Goal: Transaction & Acquisition: Purchase product/service

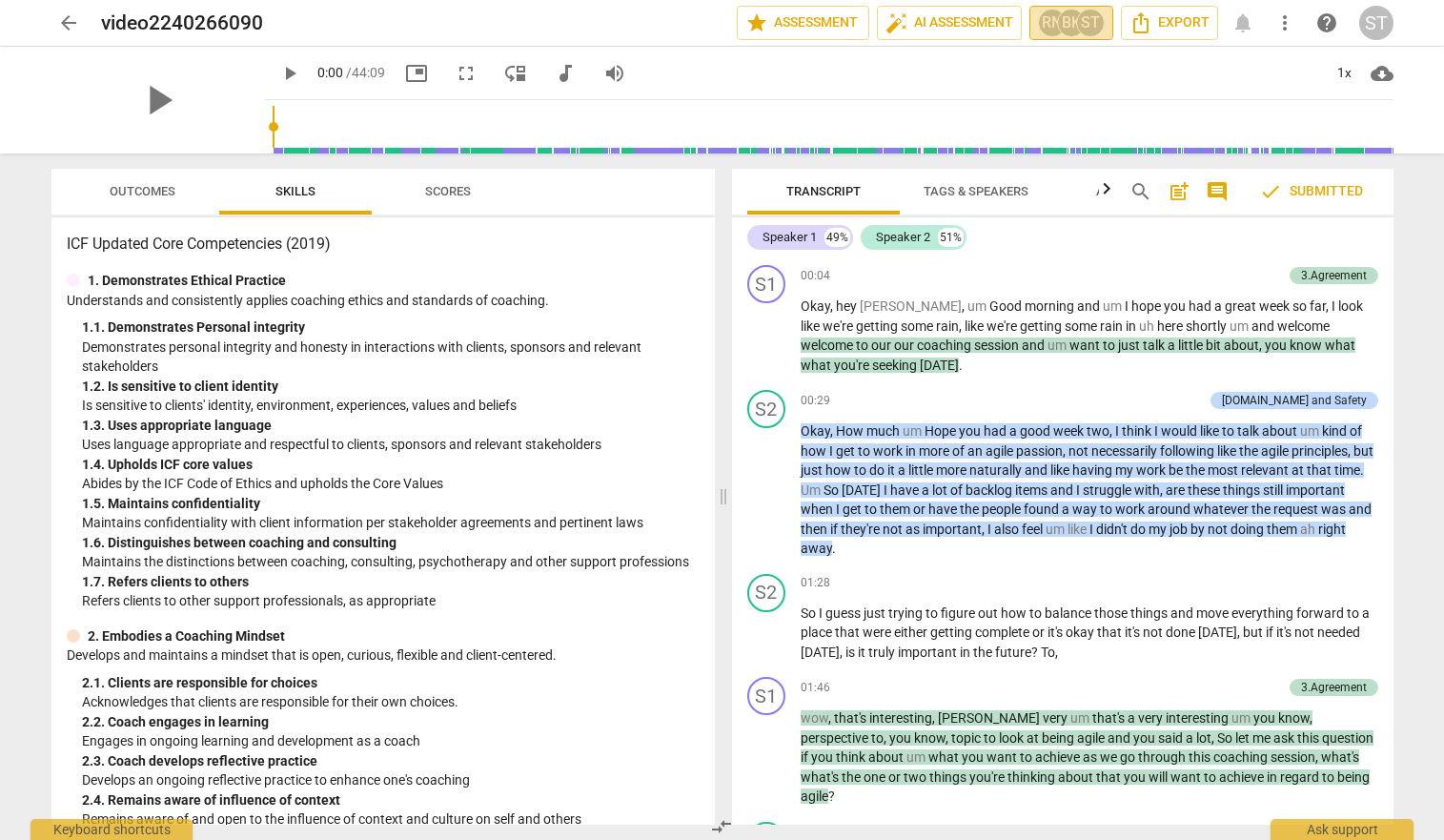
click at [1047, 25] on div "RN" at bounding box center [1052, 23] width 29 height 29
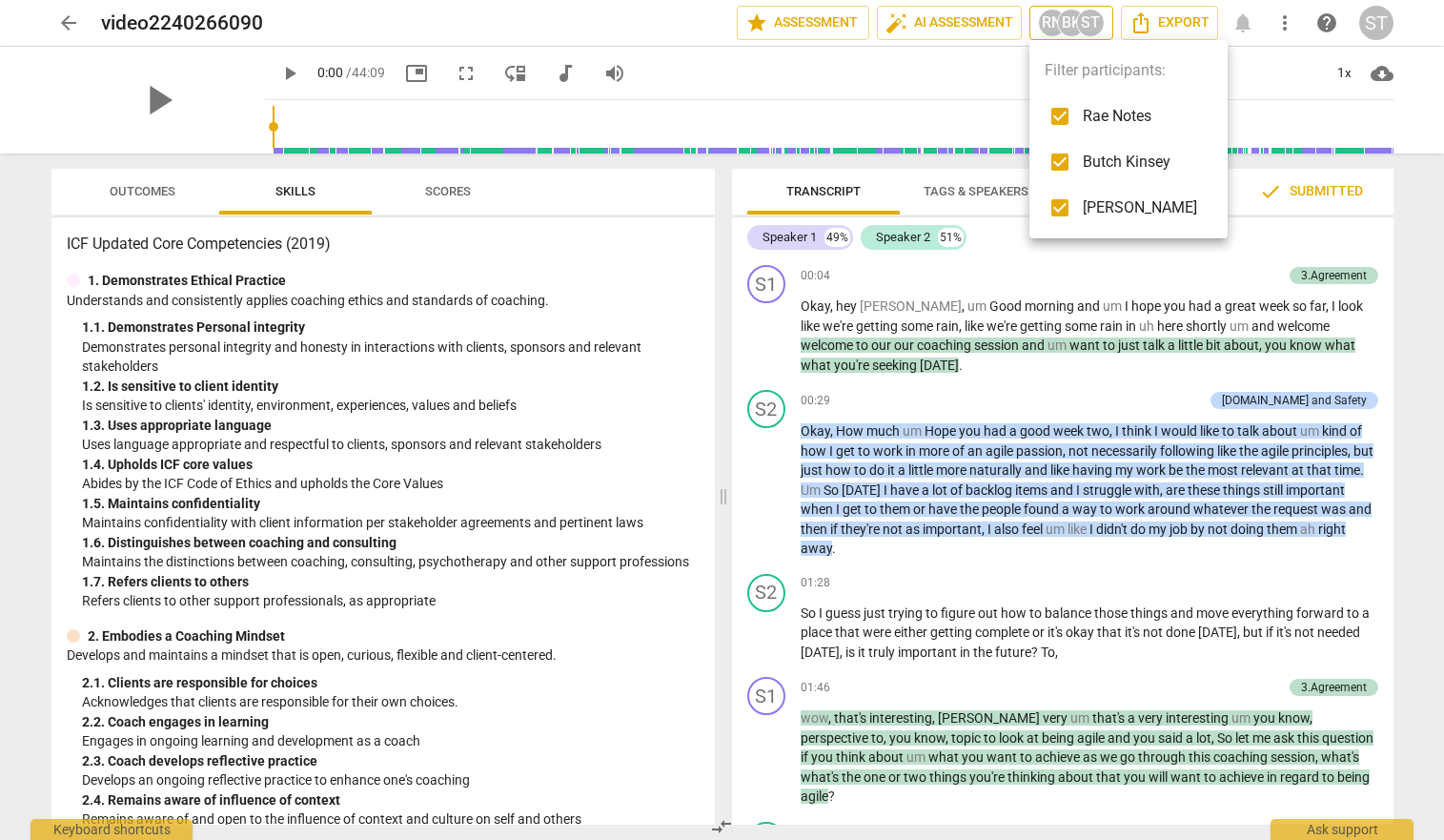
click at [1047, 25] on div at bounding box center [722, 420] width 1444 height 840
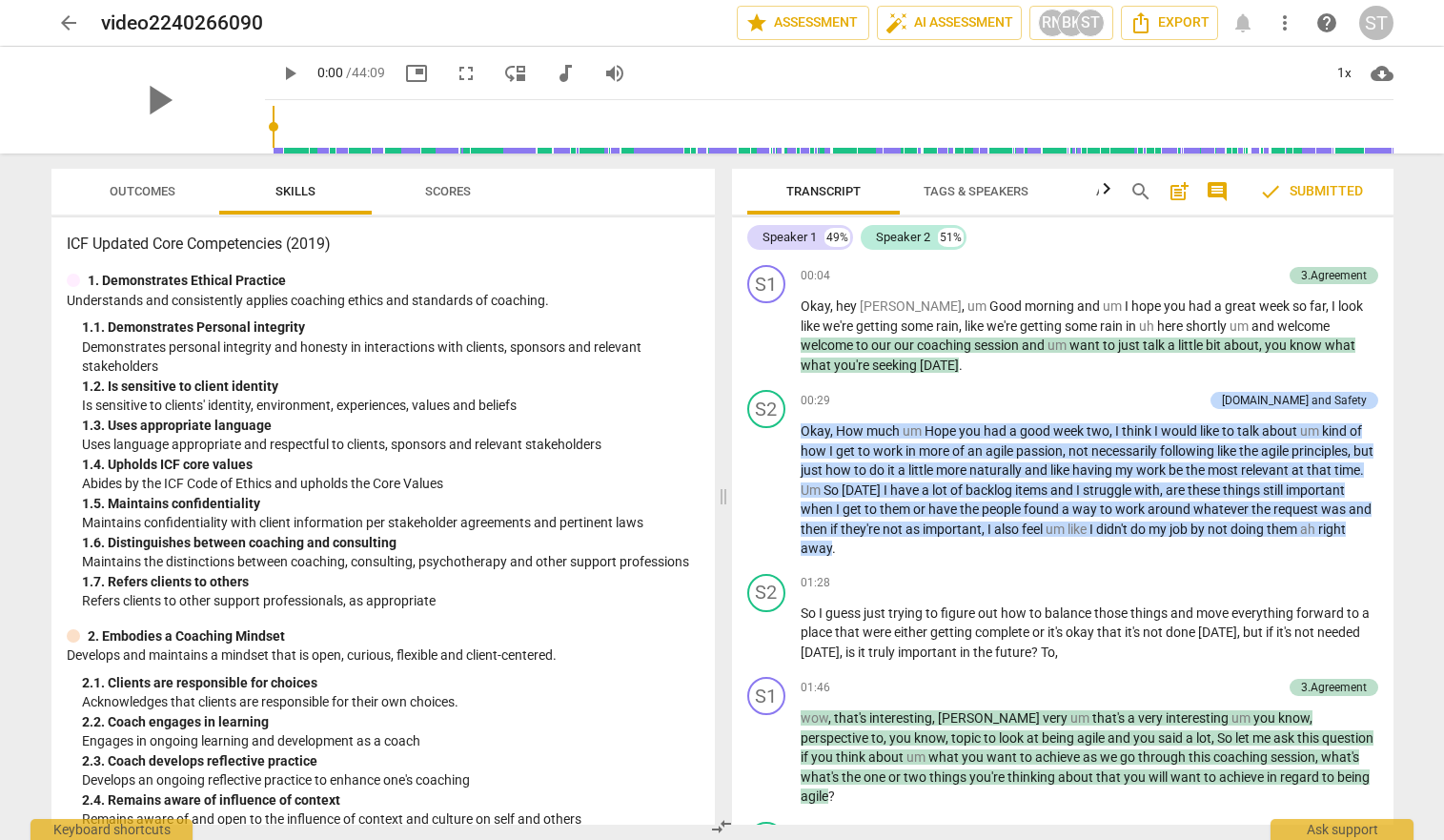
click at [1378, 18] on div "ST" at bounding box center [1377, 23] width 35 height 35
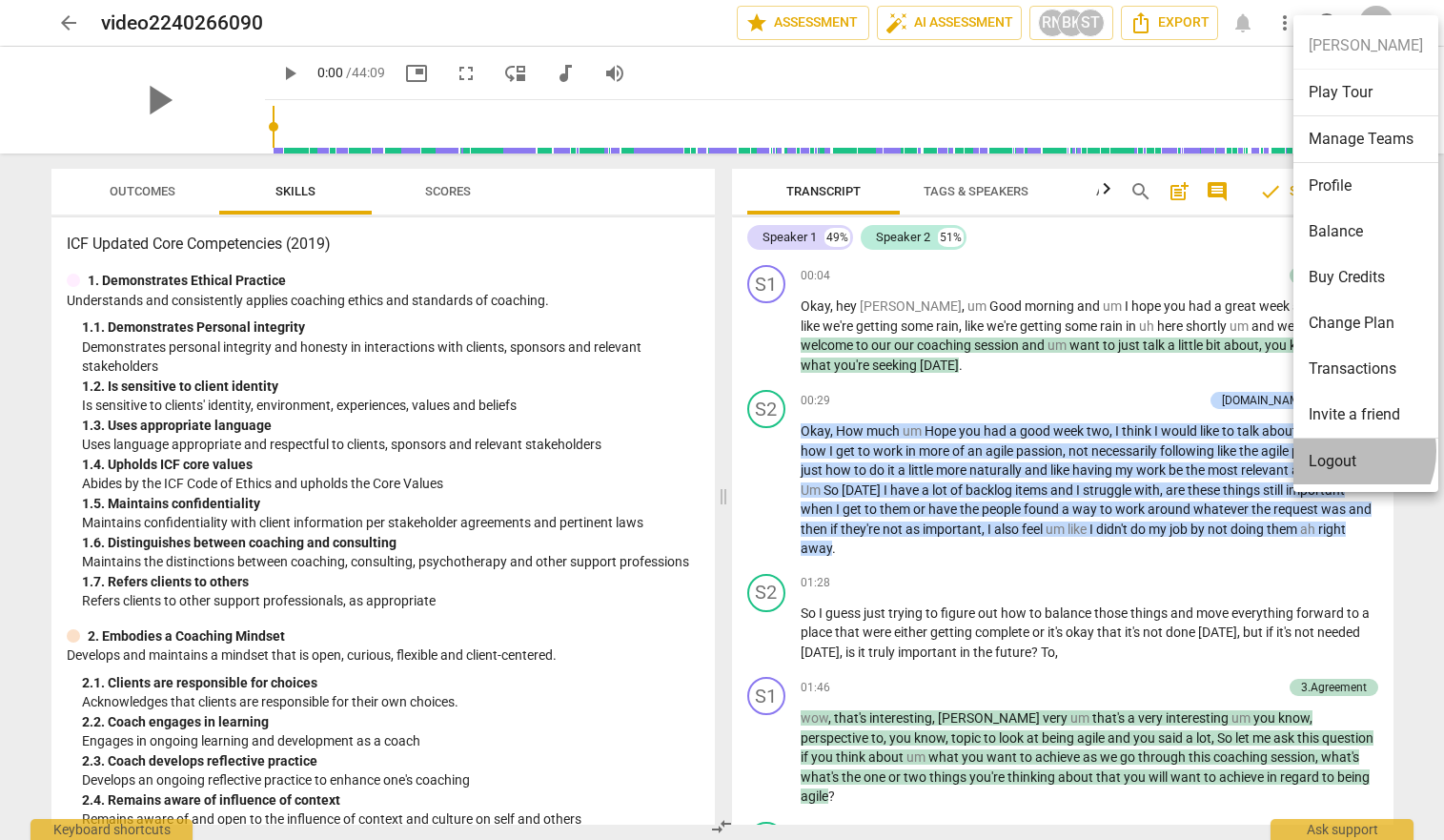
click at [1341, 451] on li "Logout" at bounding box center [1366, 460] width 144 height 45
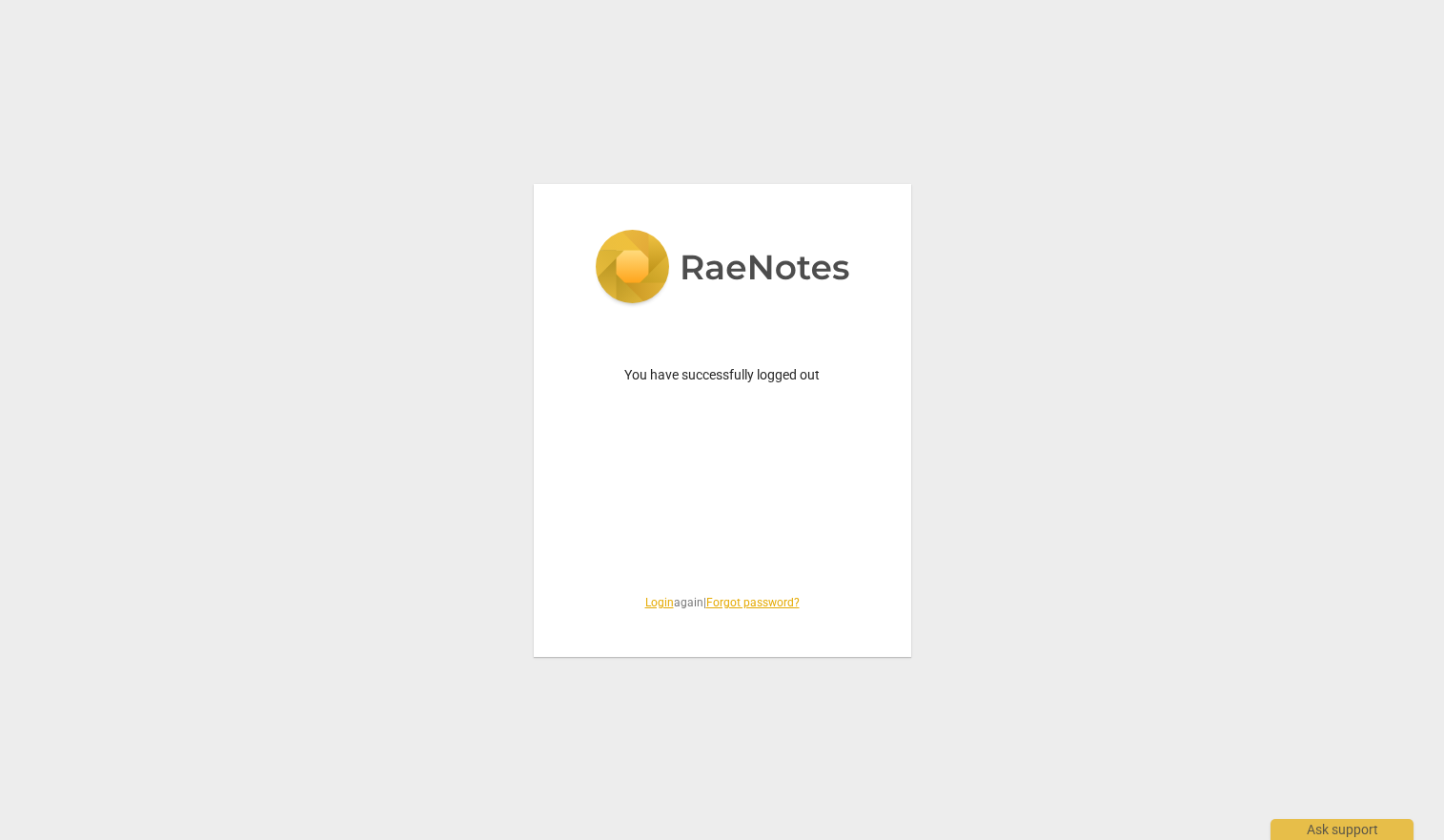
click at [656, 603] on link "Login" at bounding box center [660, 602] width 29 height 13
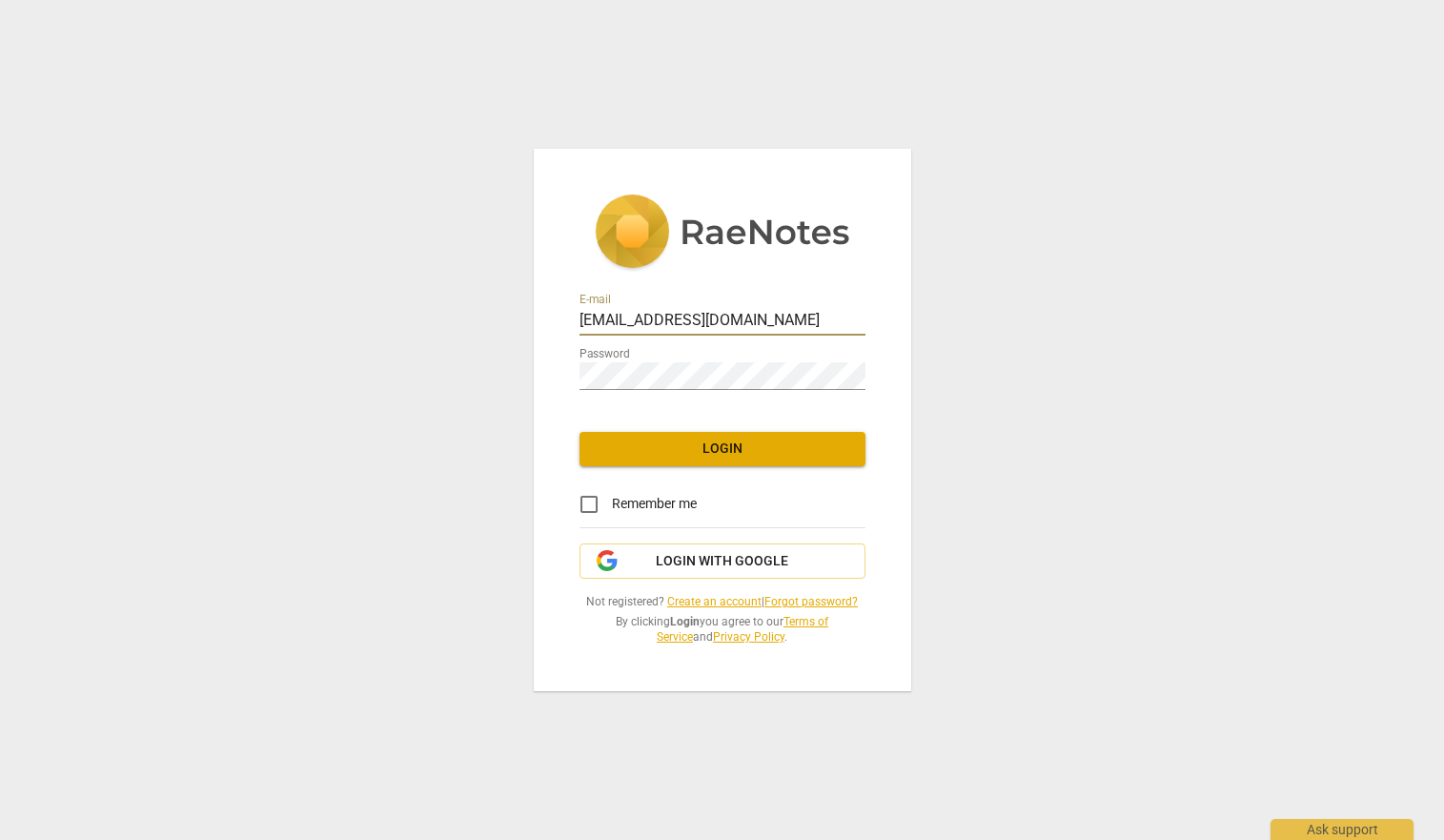
click at [717, 446] on span "Login" at bounding box center [722, 449] width 255 height 19
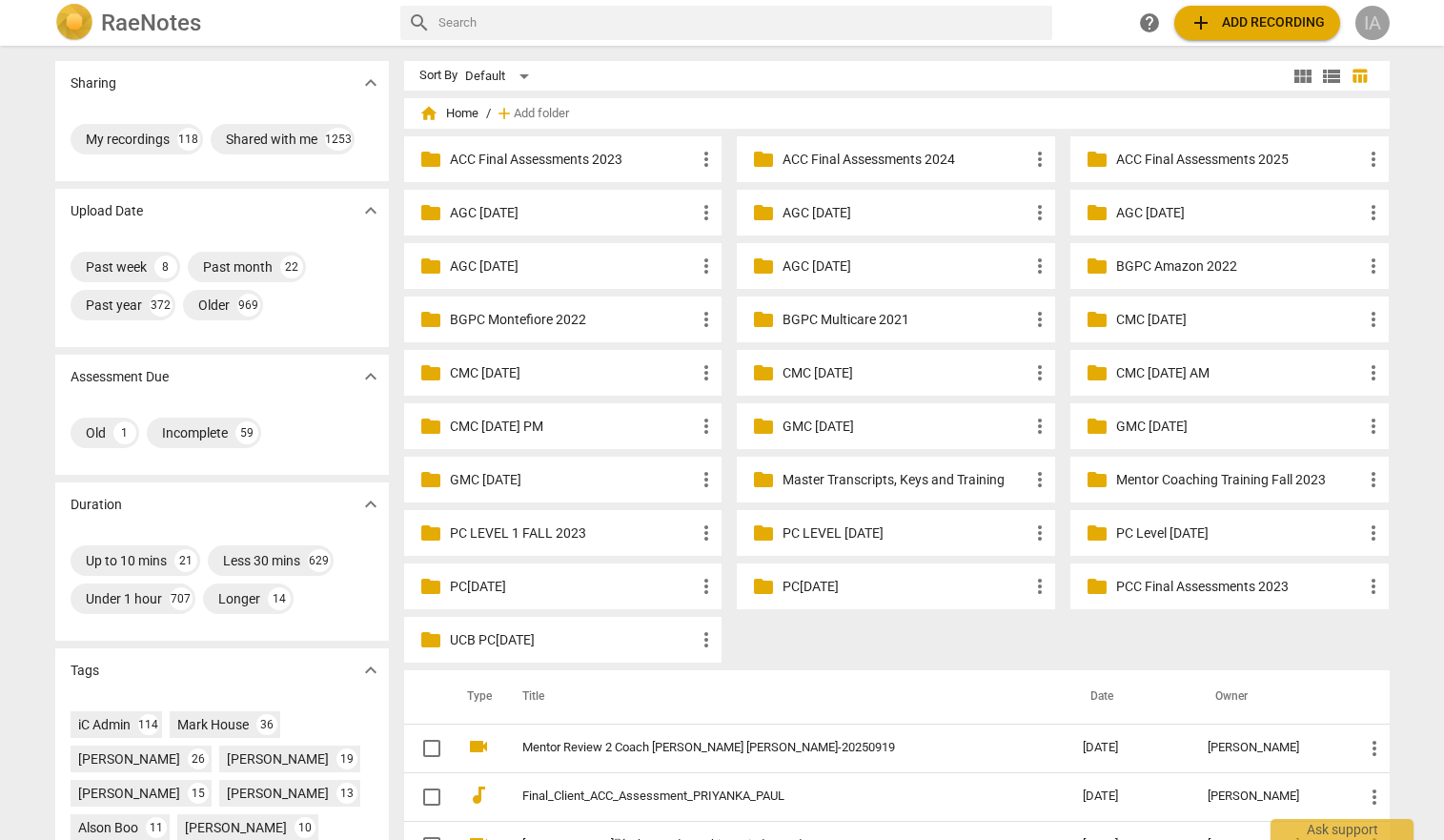
click at [1378, 18] on div "IA" at bounding box center [1373, 23] width 35 height 35
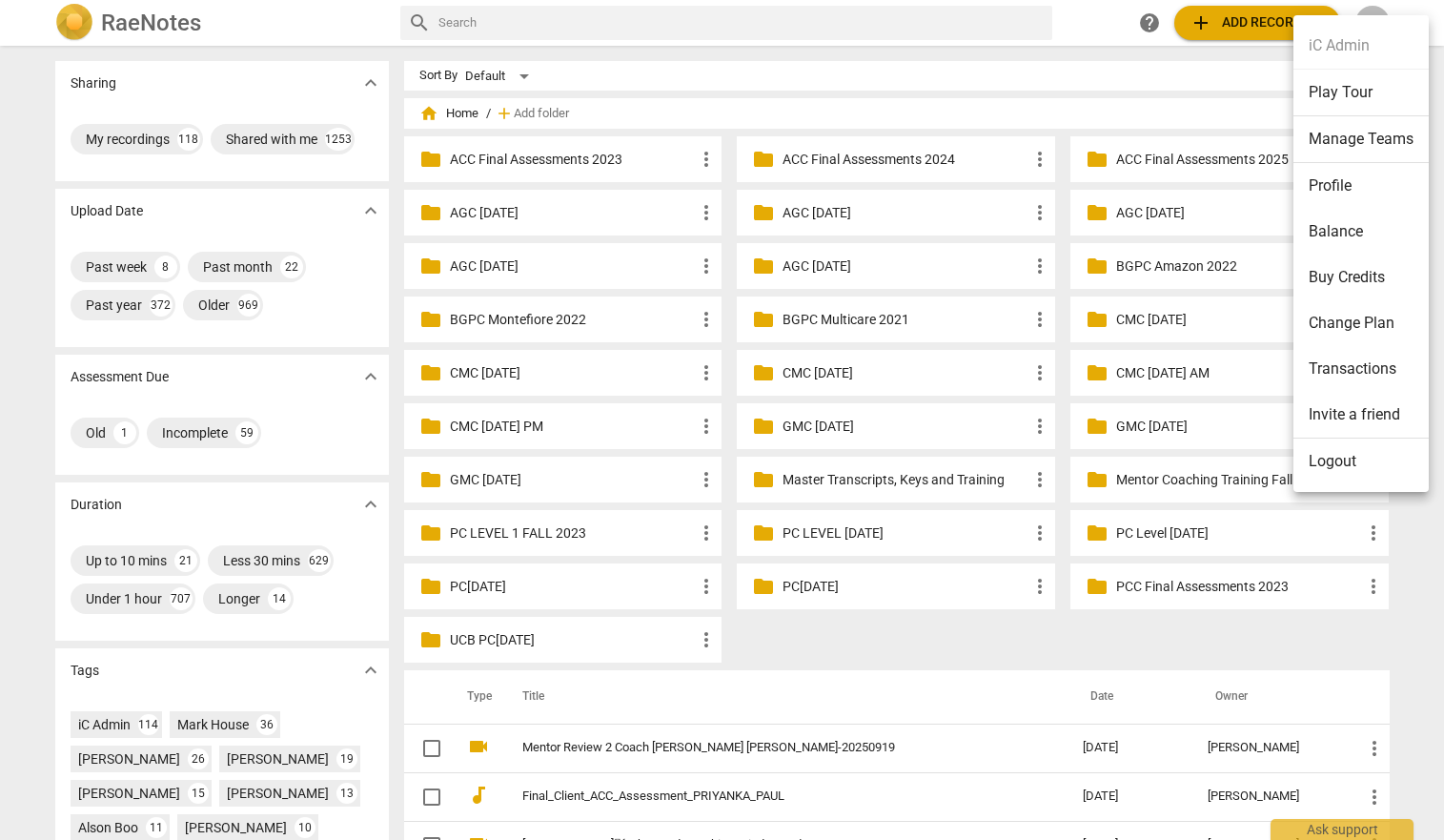
click at [1335, 269] on li "Buy Credits" at bounding box center [1361, 276] width 135 height 45
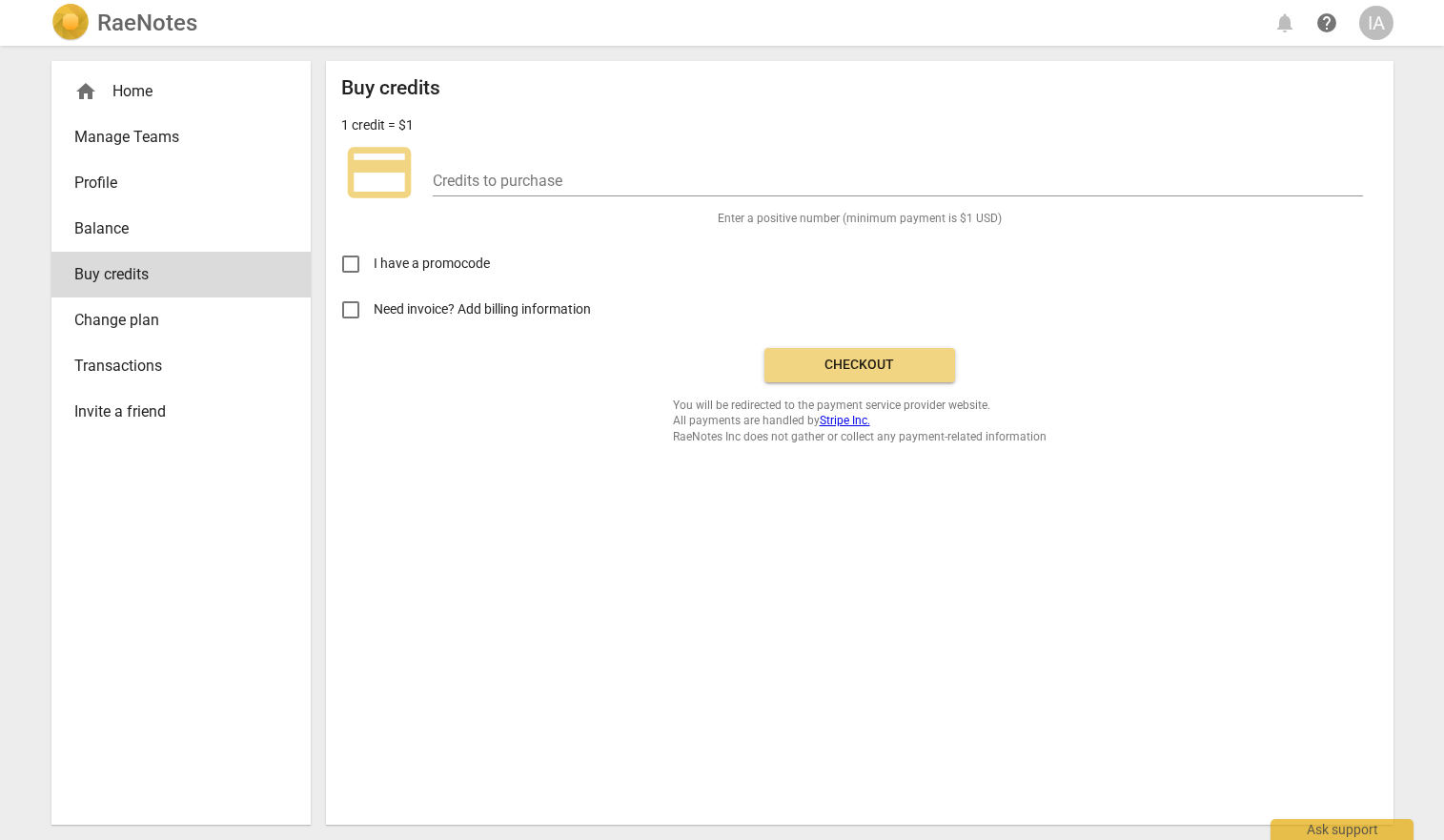
click at [110, 223] on span "Balance" at bounding box center [173, 229] width 198 height 23
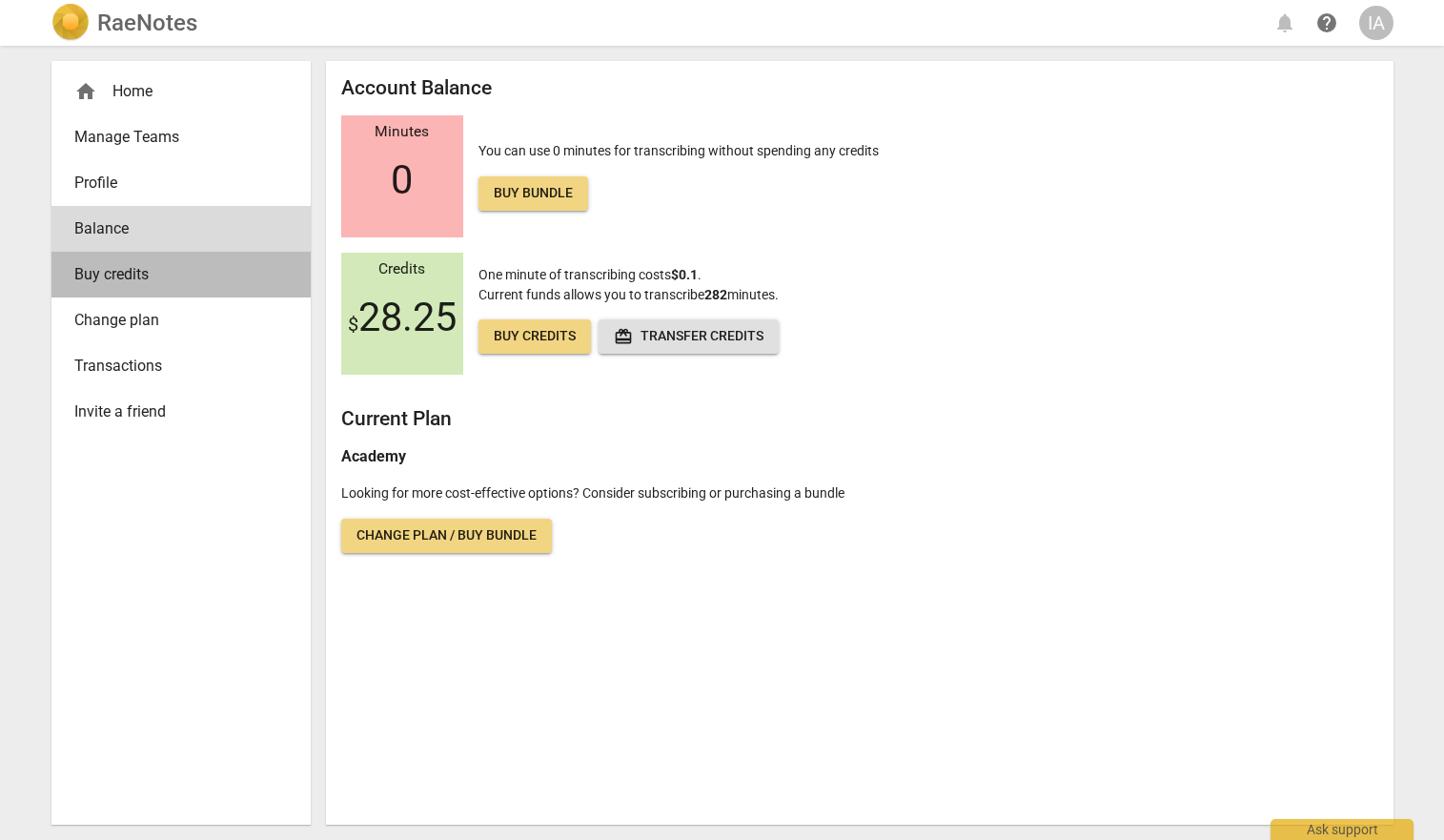
click at [129, 272] on span "Buy credits" at bounding box center [173, 275] width 198 height 23
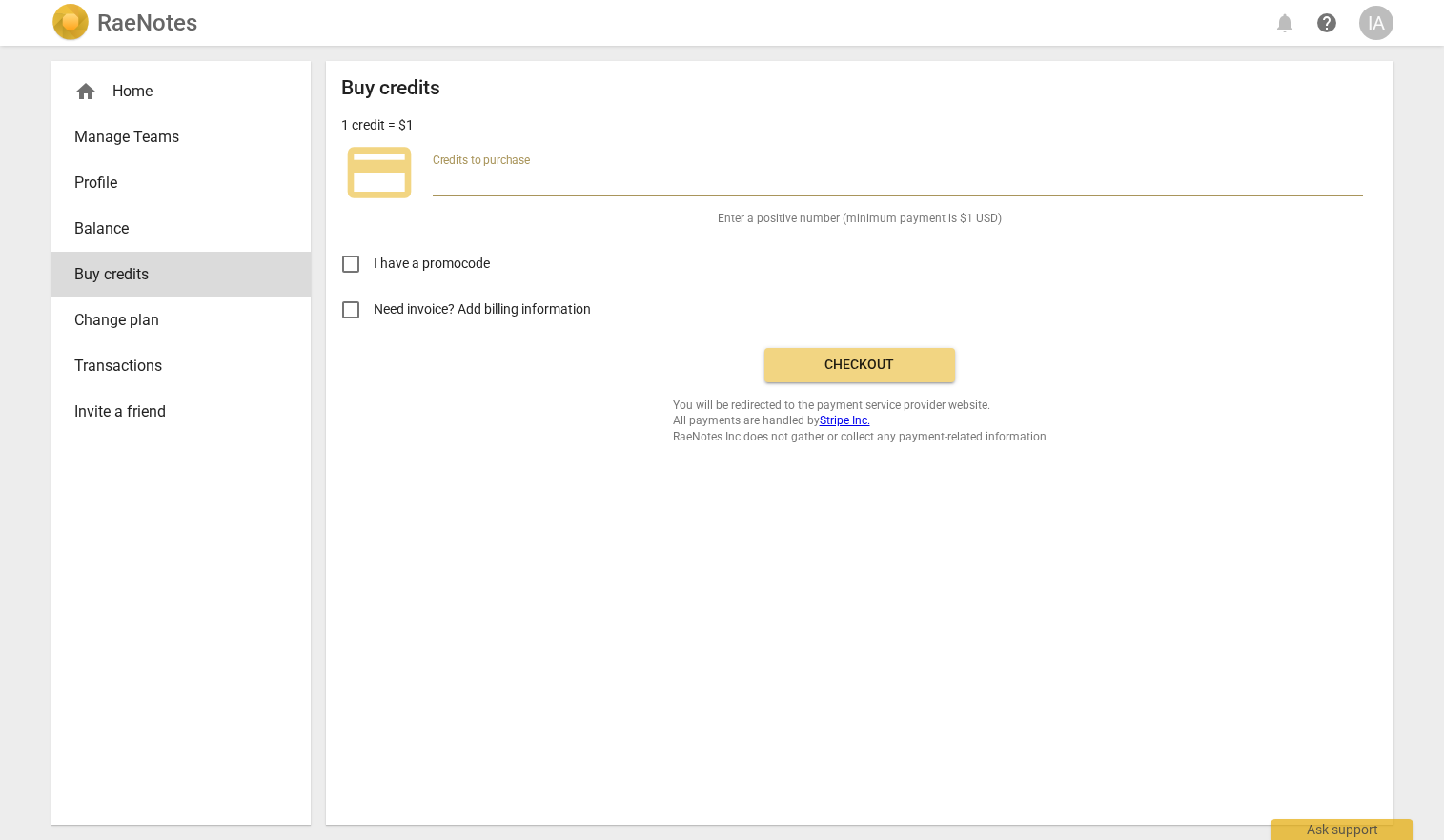
click at [457, 175] on input "number" at bounding box center [898, 182] width 931 height 28
type input "200"
click at [853, 363] on span "Checkout" at bounding box center [859, 365] width 160 height 19
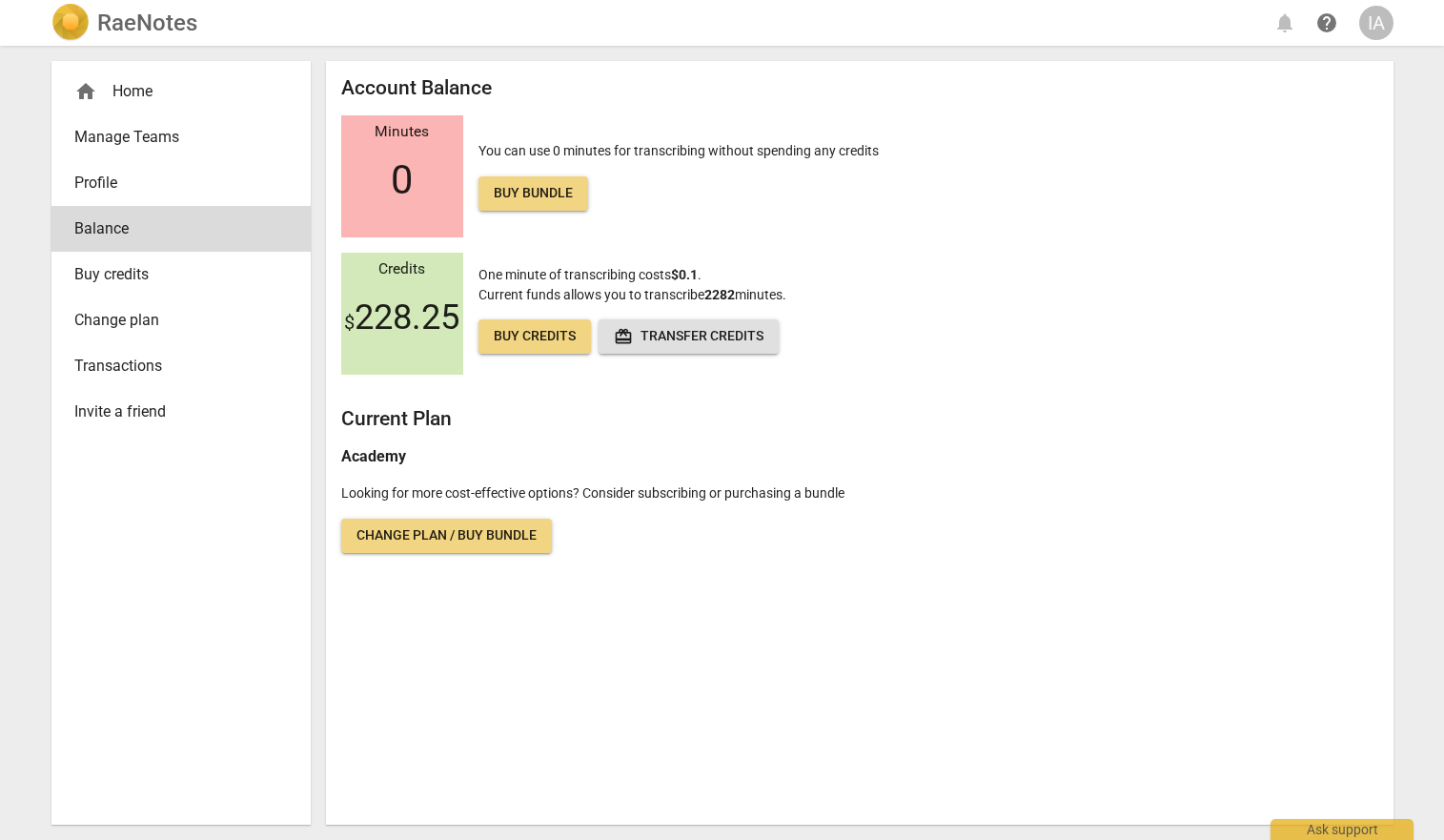
click at [122, 363] on span "Transactions" at bounding box center [173, 366] width 198 height 23
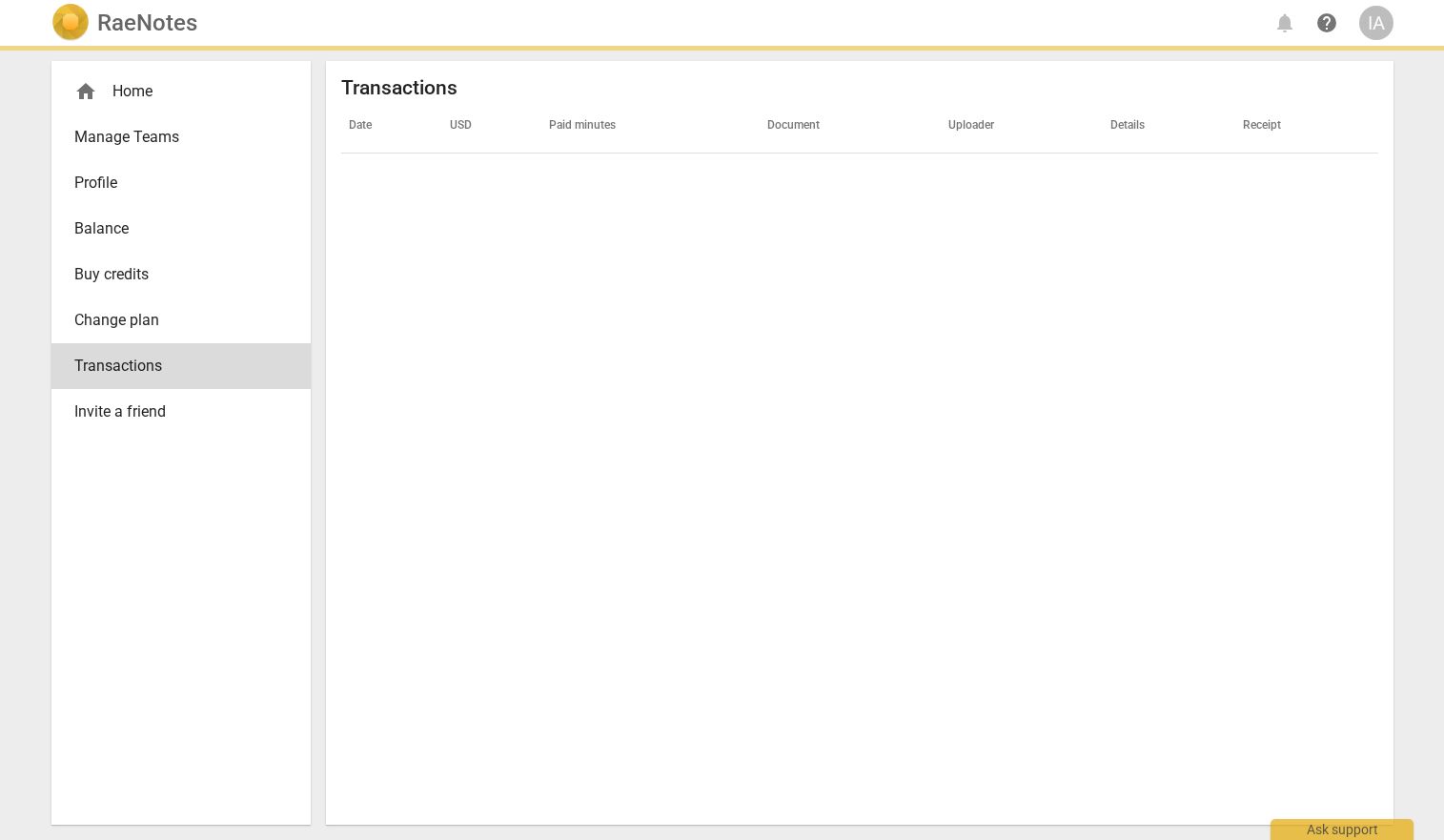
click at [1378, 17] on div "IA" at bounding box center [1377, 23] width 35 height 35
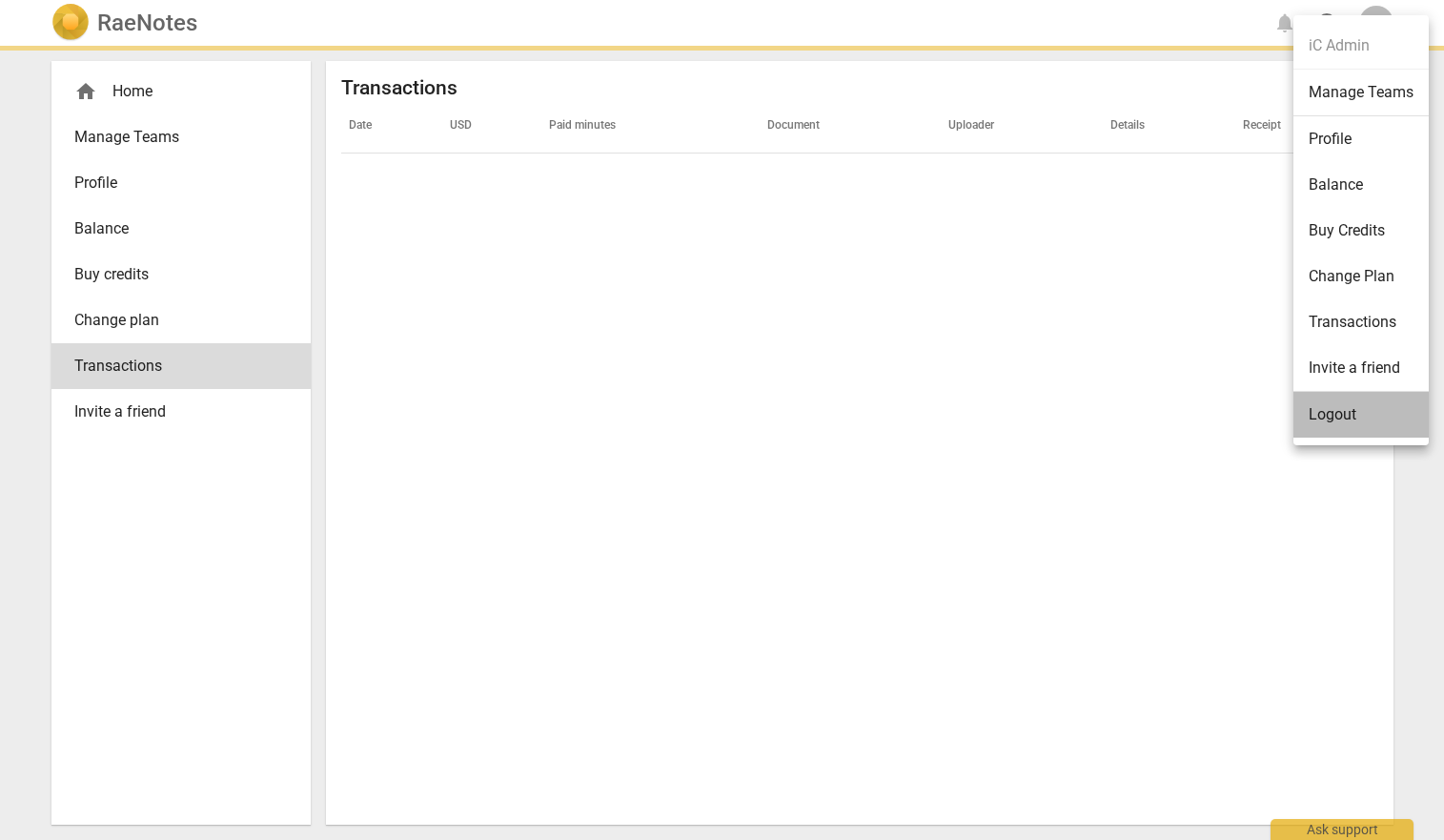
click at [1332, 408] on li "Logout" at bounding box center [1361, 414] width 135 height 45
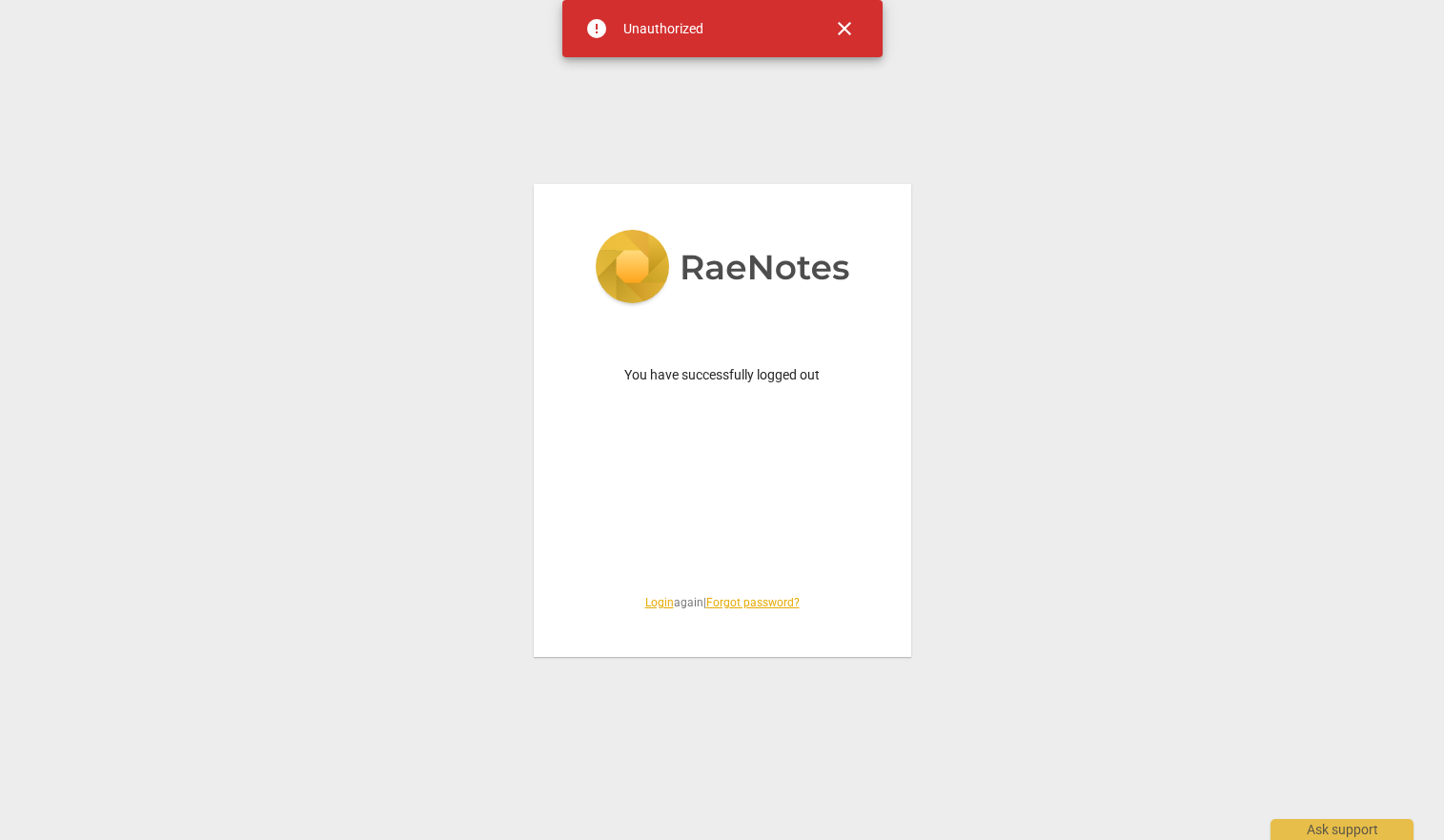
click at [841, 35] on span "close" at bounding box center [845, 29] width 23 height 23
